Goal: Task Accomplishment & Management: Manage account settings

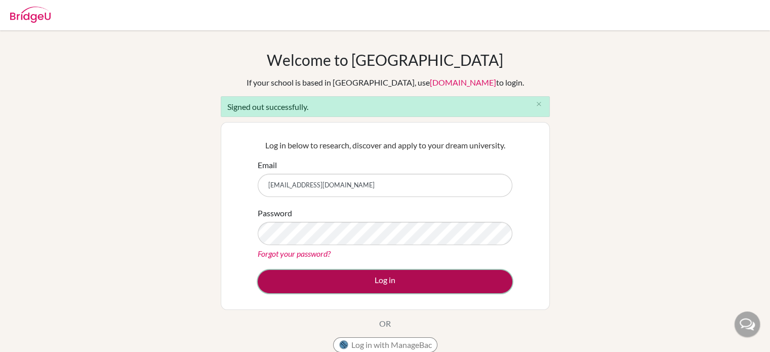
click at [267, 282] on button "Log in" at bounding box center [385, 281] width 255 height 23
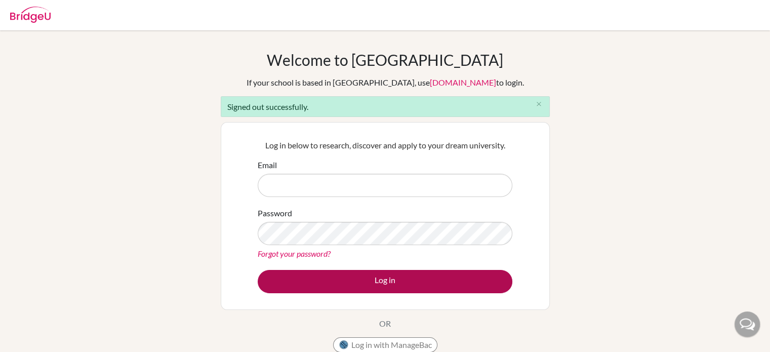
type input "[EMAIL_ADDRESS][DOMAIN_NAME]"
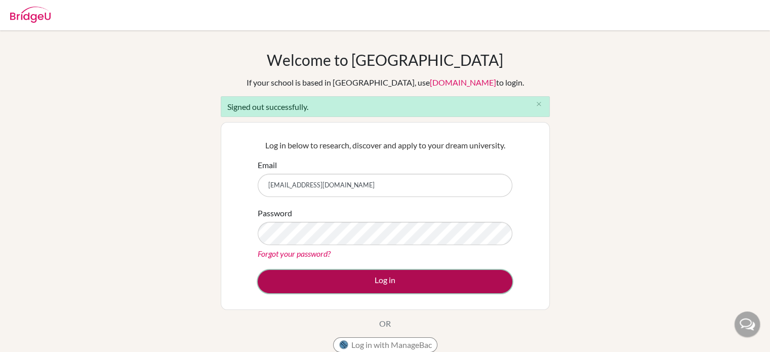
click at [283, 279] on button "Log in" at bounding box center [385, 281] width 255 height 23
